Goal: Check status: Check status

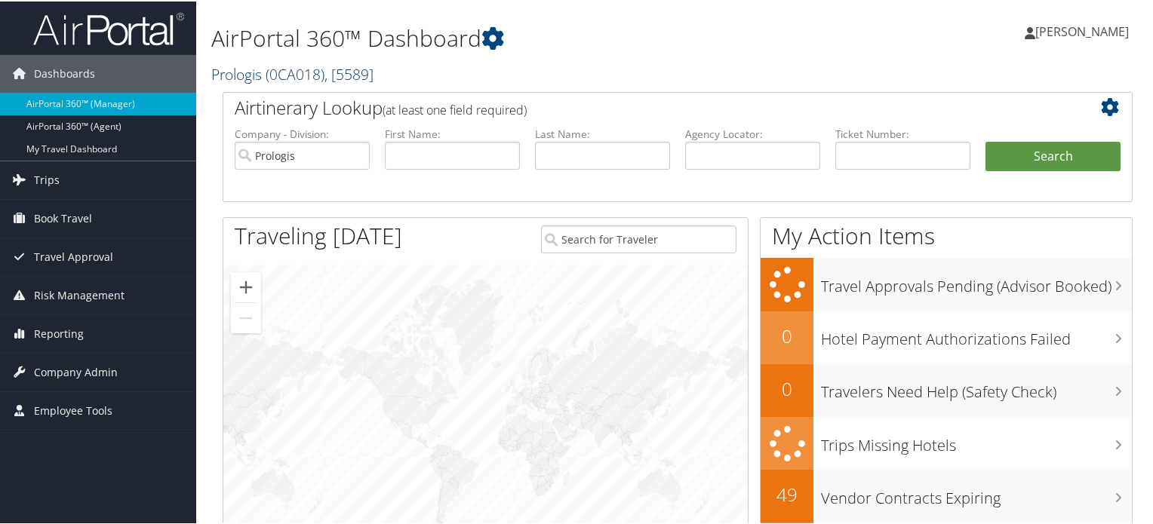
click at [281, 75] on span "( 0CA018 )" at bounding box center [295, 73] width 59 height 20
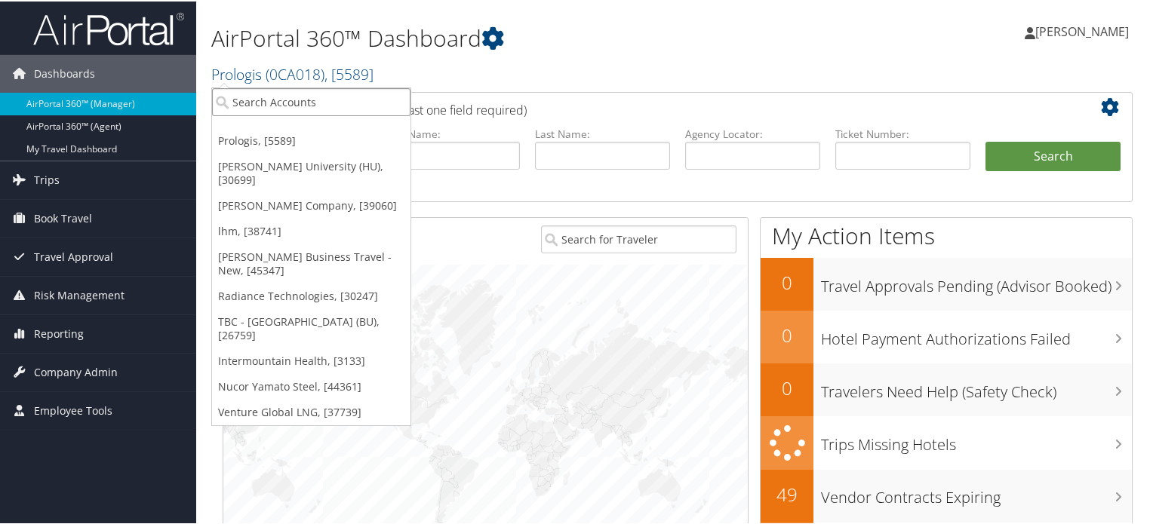
click at [274, 103] on input "search" at bounding box center [311, 101] width 198 height 28
type input "merit"
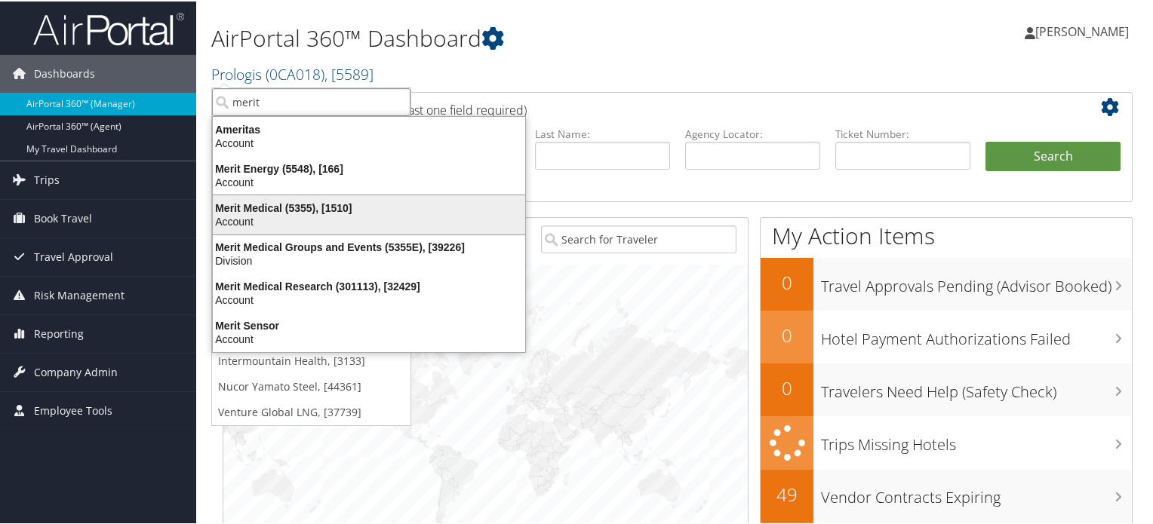
click at [284, 208] on div "Merit Medical (5355), [1510]" at bounding box center [369, 207] width 330 height 14
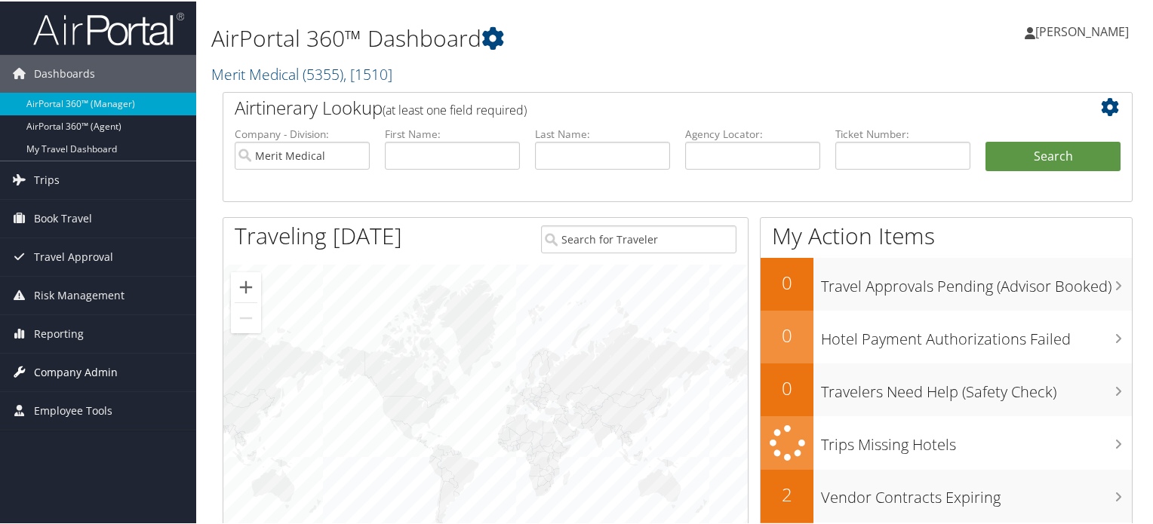
click at [51, 367] on span "Company Admin" at bounding box center [76, 371] width 84 height 38
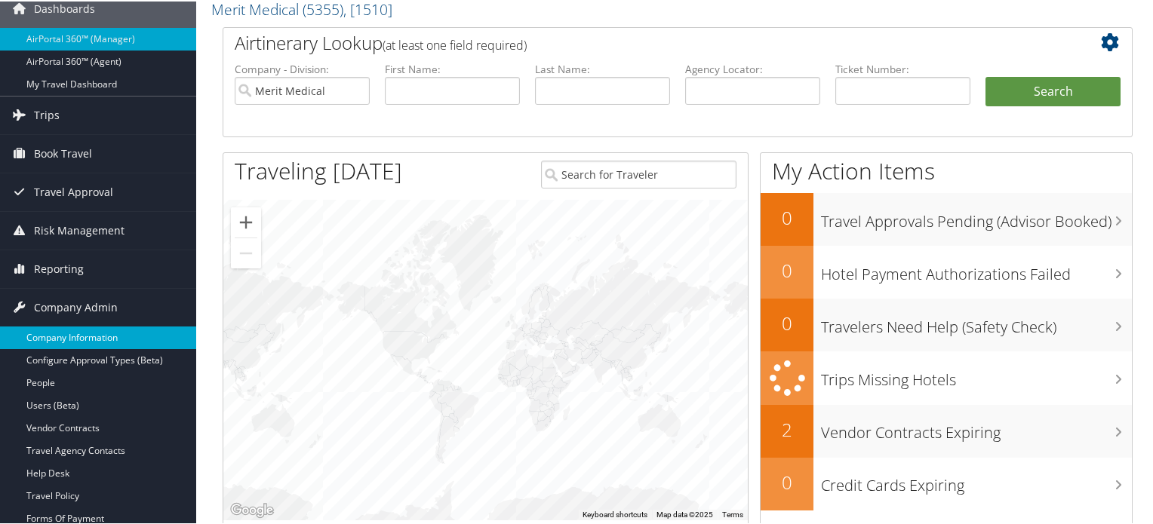
scroll to position [151, 0]
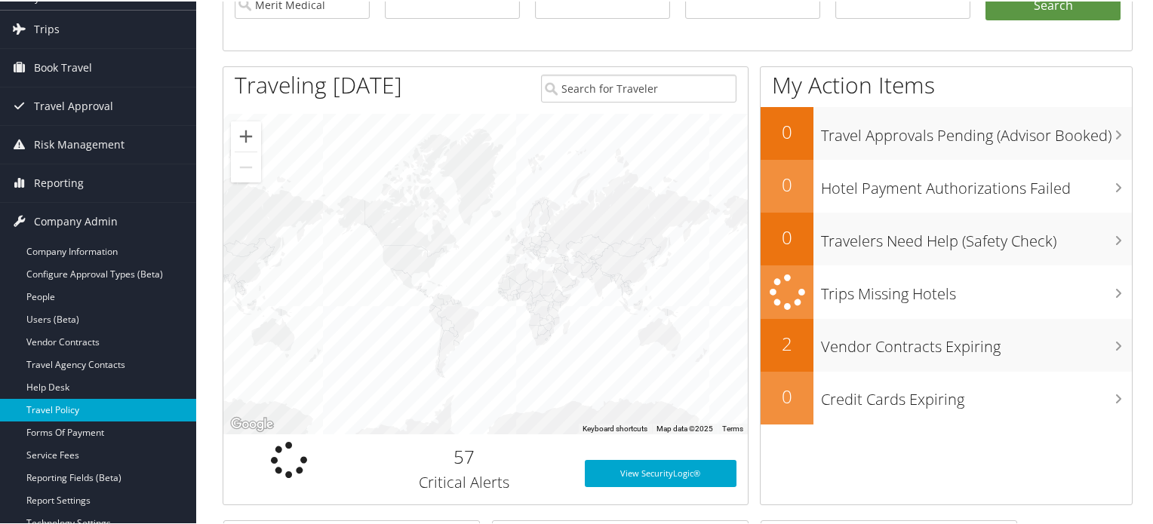
click at [78, 405] on link "Travel Policy" at bounding box center [98, 409] width 196 height 23
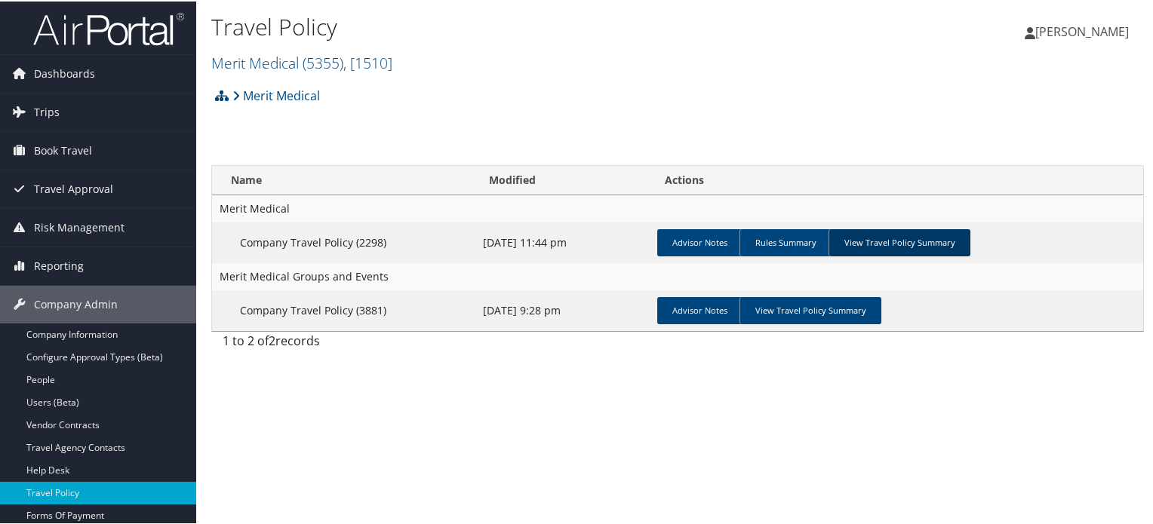
click at [899, 241] on link "View Travel Policy Summary" at bounding box center [900, 241] width 142 height 27
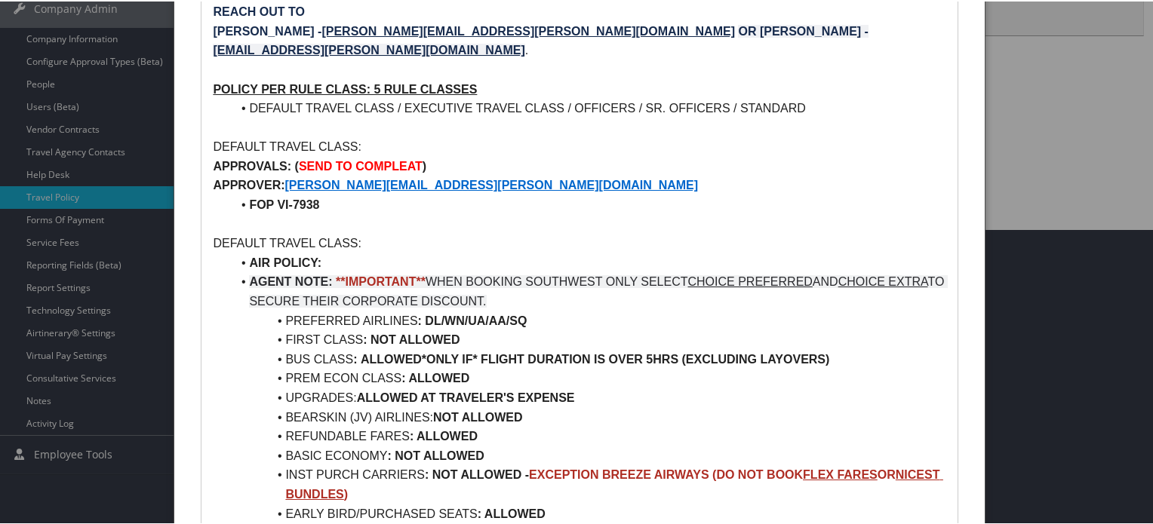
scroll to position [377, 0]
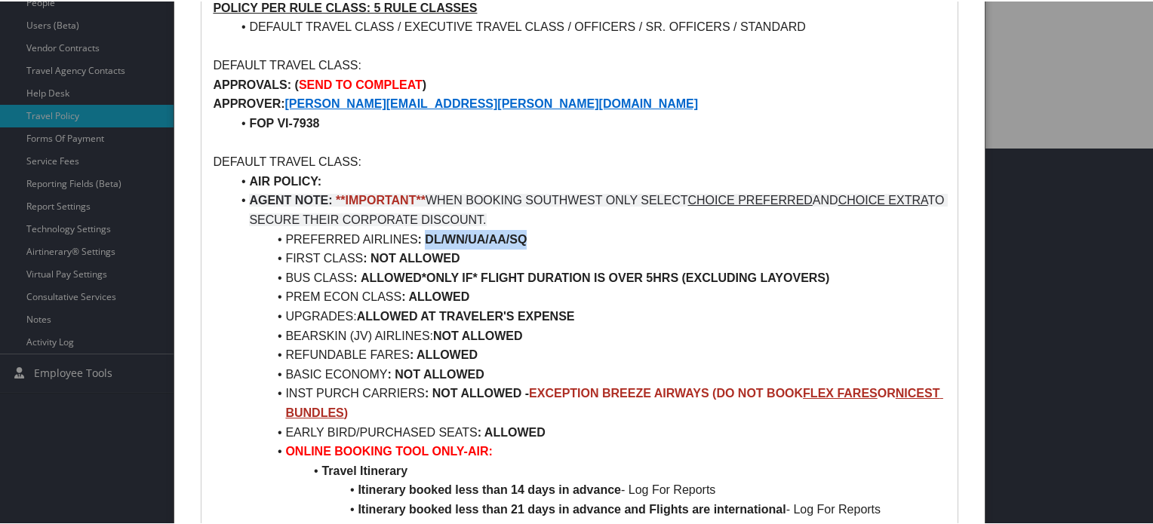
drag, startPoint x: 426, startPoint y: 195, endPoint x: 533, endPoint y: 195, distance: 107.9
click at [534, 229] on li "PREFERRED AIRLINES : DL/WN/UA/AA/SQ" at bounding box center [588, 239] width 715 height 20
drag, startPoint x: 407, startPoint y: 256, endPoint x: 528, endPoint y: 262, distance: 121.6
click at [518, 286] on li "PREM ECON CLASS : ALLOWED" at bounding box center [588, 296] width 715 height 20
drag, startPoint x: 358, startPoint y: 275, endPoint x: 576, endPoint y: 281, distance: 218.2
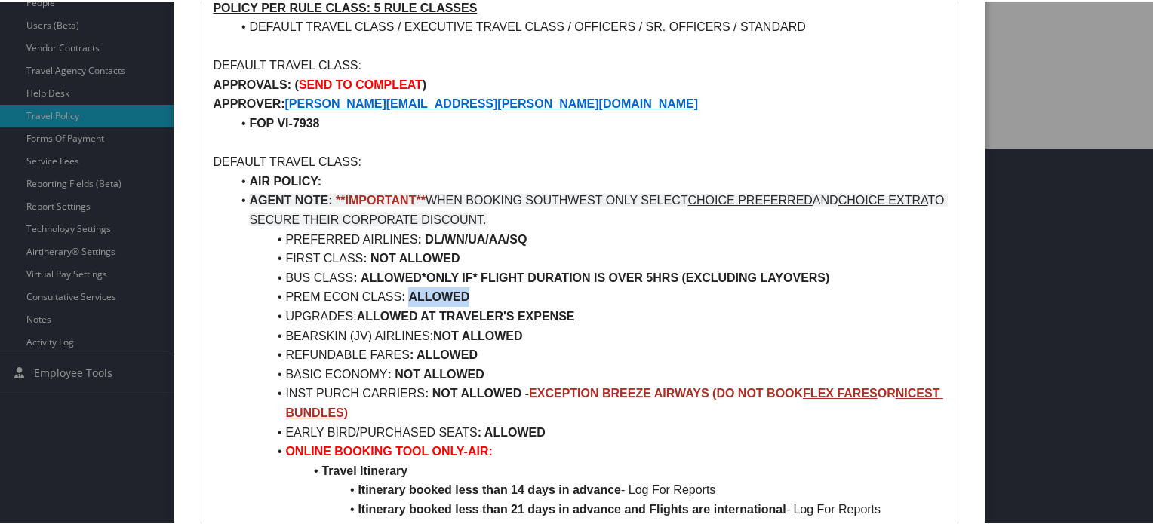
click at [575, 309] on strong "ALLOWED AT TRAVELER'S EXPENSE" at bounding box center [466, 315] width 218 height 13
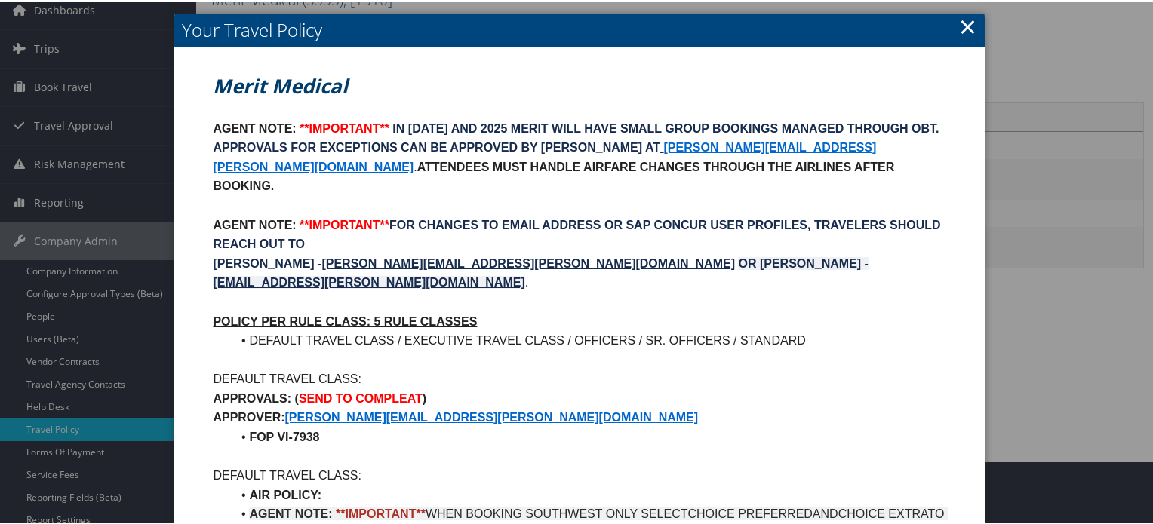
scroll to position [0, 0]
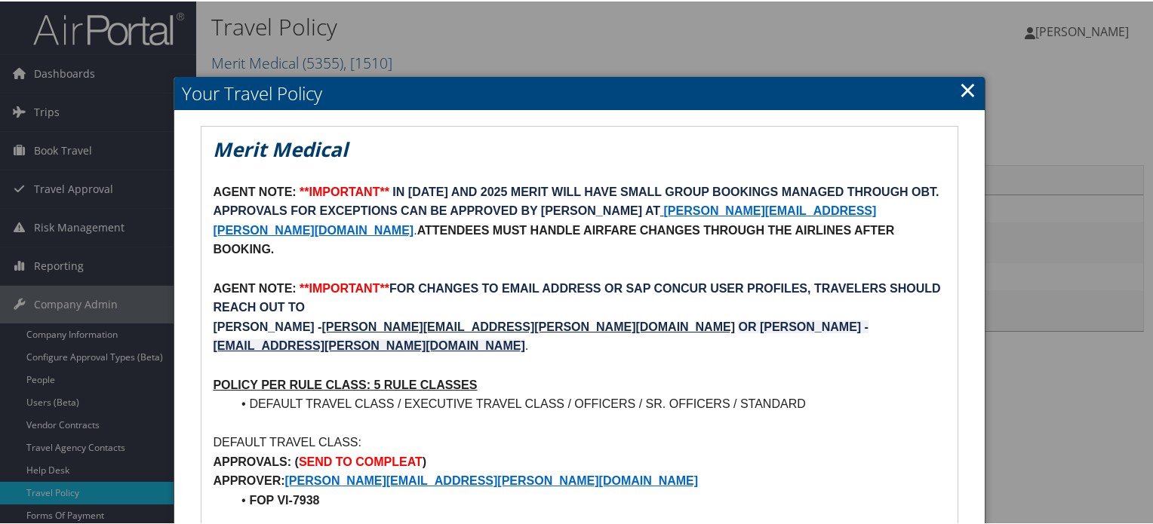
click at [959, 91] on link "×" at bounding box center [967, 88] width 17 height 30
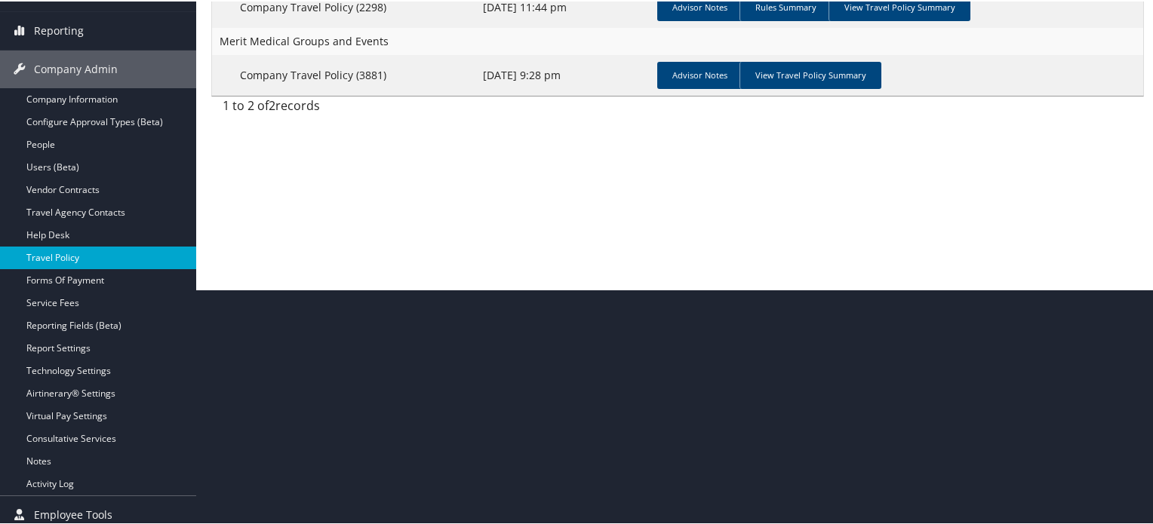
scroll to position [243, 0]
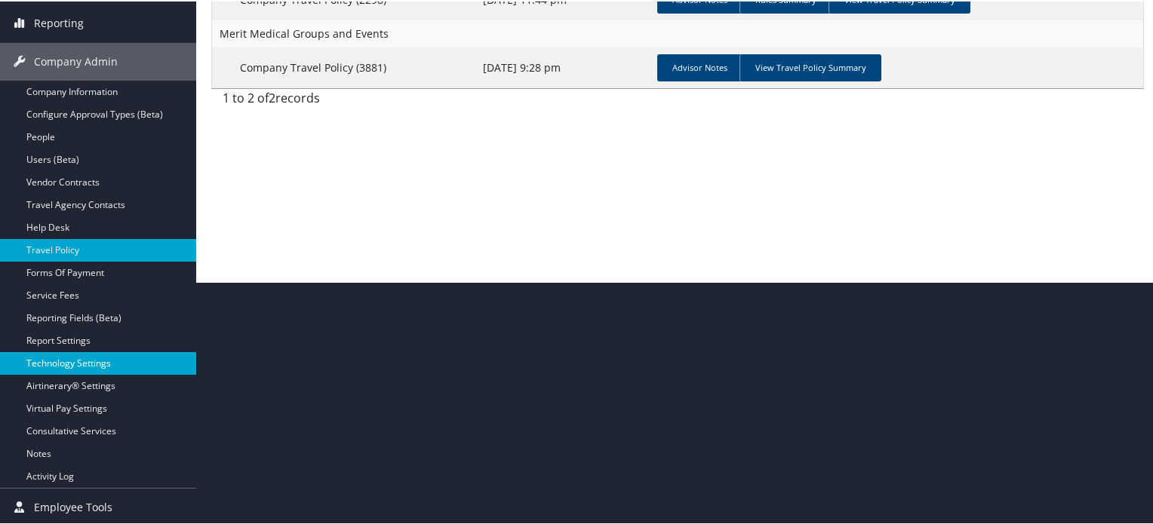
click at [69, 361] on link "Technology Settings" at bounding box center [98, 362] width 196 height 23
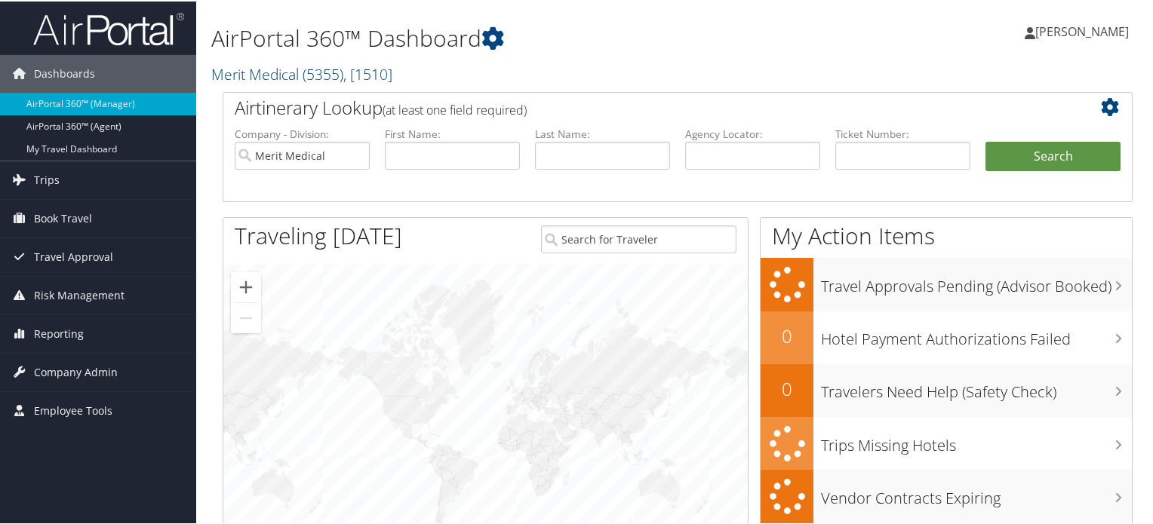
click at [309, 75] on span "( 5355 )" at bounding box center [323, 73] width 41 height 20
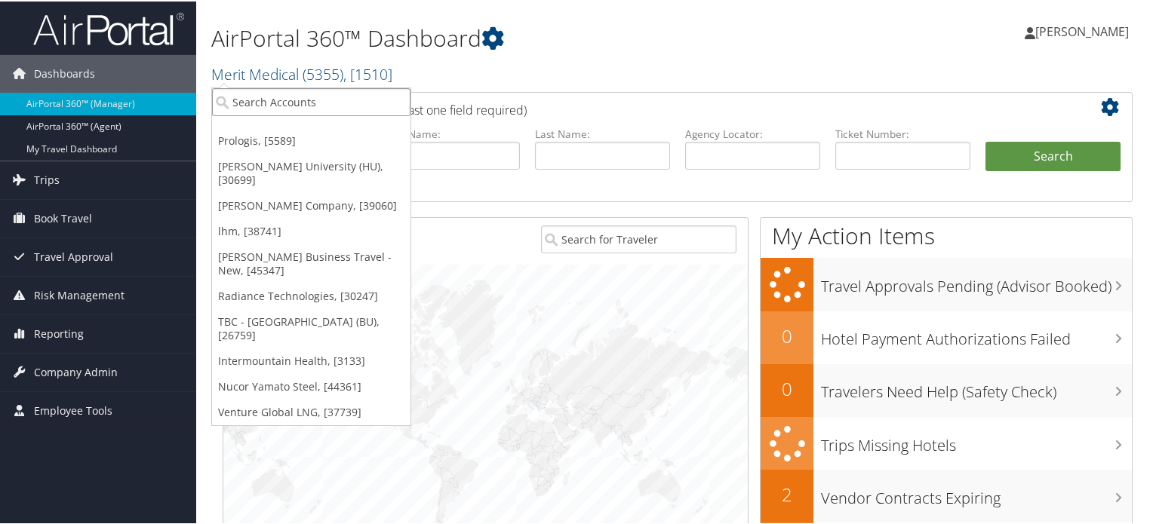
click at [278, 100] on input "search" at bounding box center [311, 101] width 198 height 28
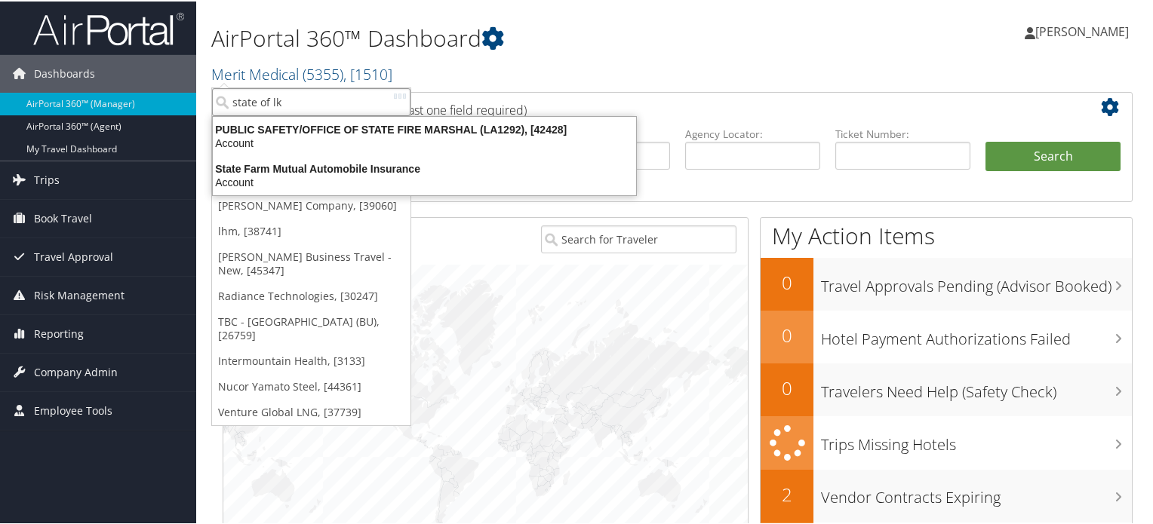
type input "state of l"
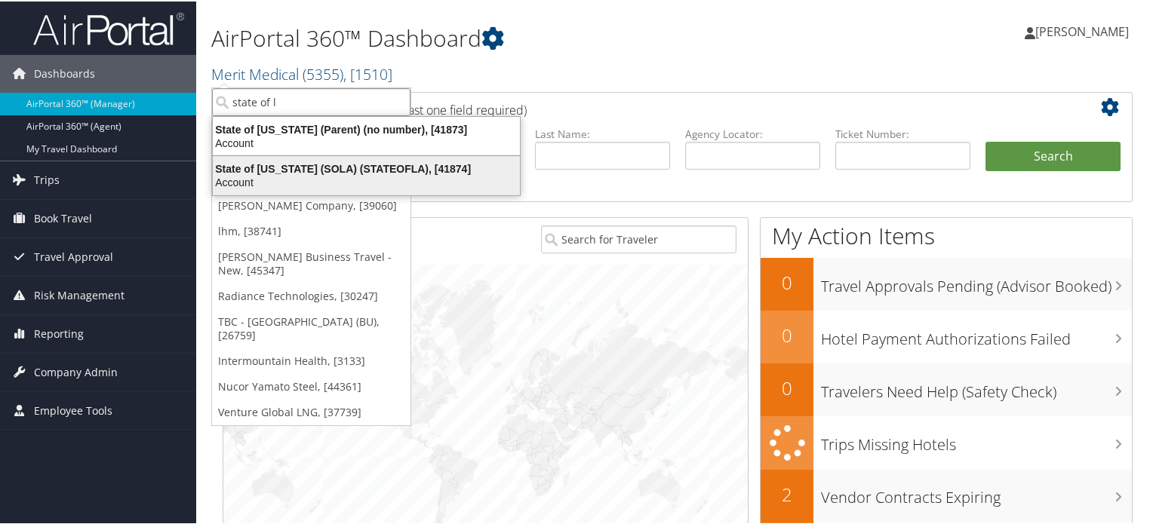
click at [306, 168] on div "State of [US_STATE] (SOLA) (STATEOFLA), [41874]" at bounding box center [366, 168] width 325 height 14
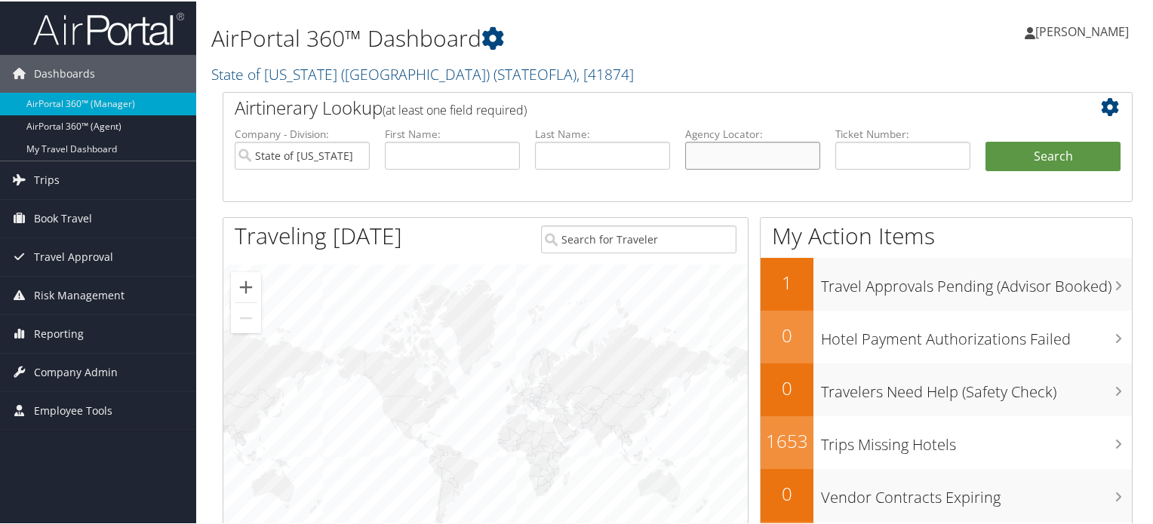
click at [739, 155] on input "text" at bounding box center [752, 154] width 135 height 28
paste input "CZKQY3"
type input "CZKQY3"
click at [1018, 159] on button "Search" at bounding box center [1052, 155] width 135 height 30
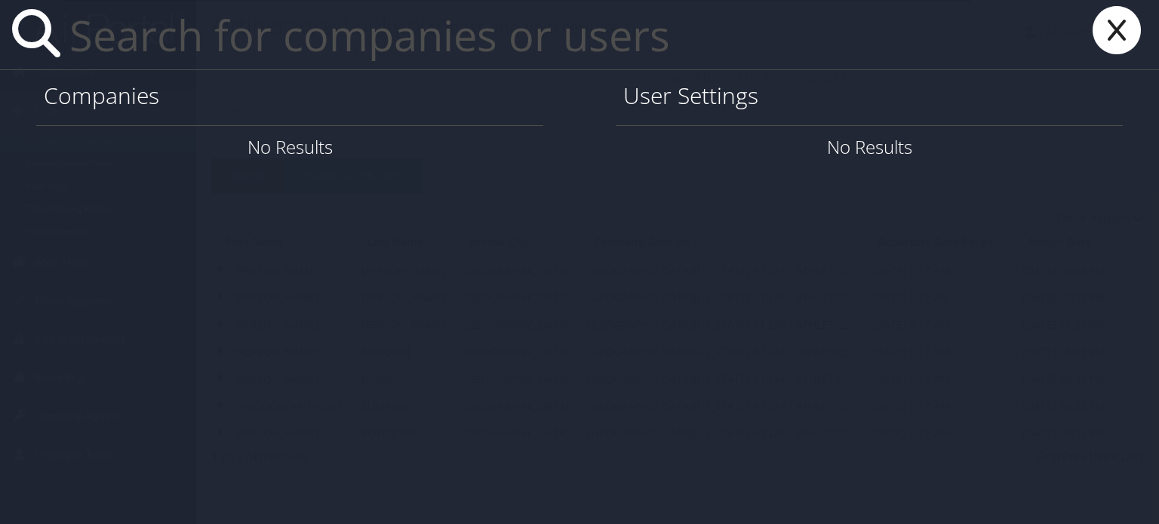
click at [1117, 42] on icon at bounding box center [1117, 30] width 60 height 48
